Goal: Task Accomplishment & Management: Use online tool/utility

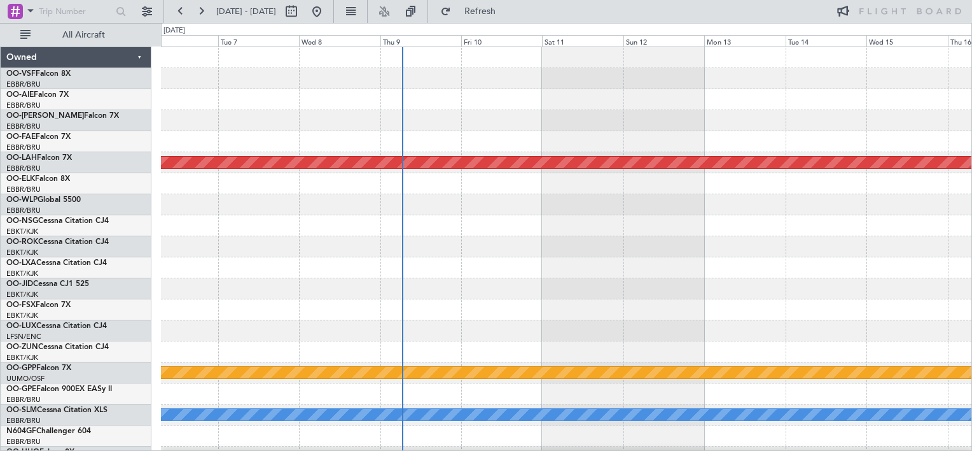
click at [519, 105] on div at bounding box center [566, 99] width 811 height 21
